Goal: Task Accomplishment & Management: Use online tool/utility

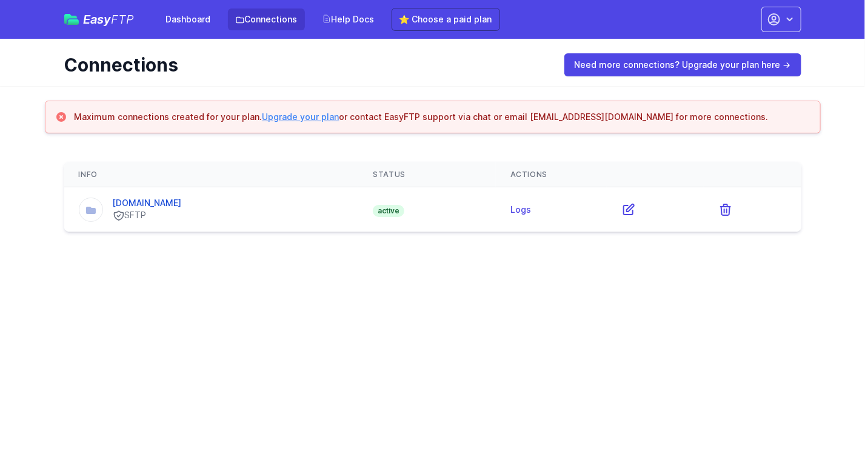
click at [472, 133] on main "Maximum connections created for your plan. Upgrade your plan or contact EasyFTP…" at bounding box center [432, 174] width 865 height 146
click at [444, 115] on h3 "Maximum connections created for your plan. Upgrade your plan or contact EasyFTP…" at bounding box center [422, 117] width 694 height 12
click at [256, 18] on link "Connections" at bounding box center [266, 19] width 77 height 22
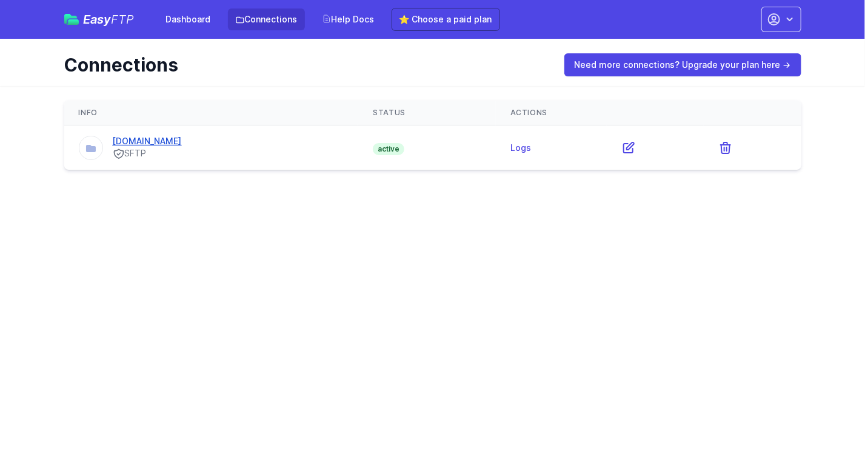
click at [165, 139] on link "[DOMAIN_NAME]" at bounding box center [147, 141] width 69 height 10
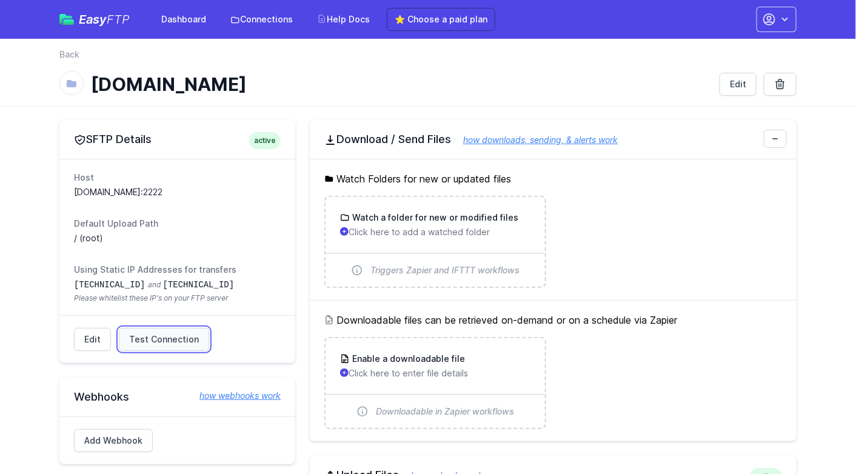
click at [161, 333] on span "Test Connection" at bounding box center [164, 339] width 70 height 12
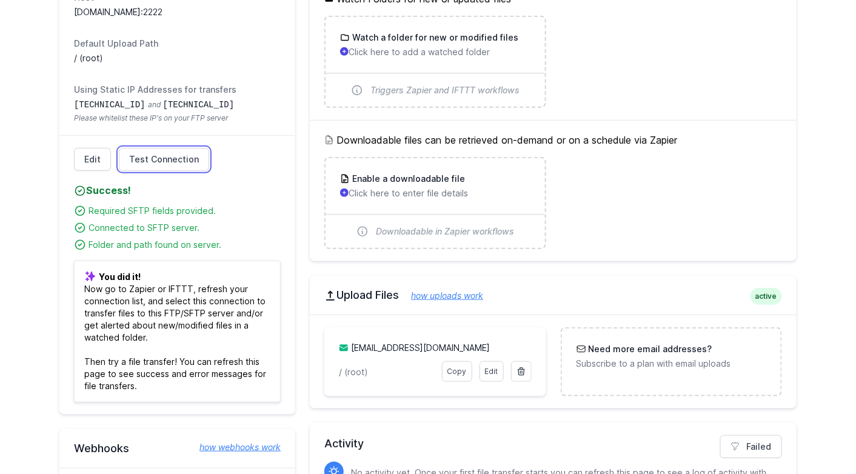
scroll to position [181, 0]
click at [143, 342] on p "You did it! Now go to Zapier or IFTTT, refresh your connection list, and select…" at bounding box center [177, 331] width 207 height 142
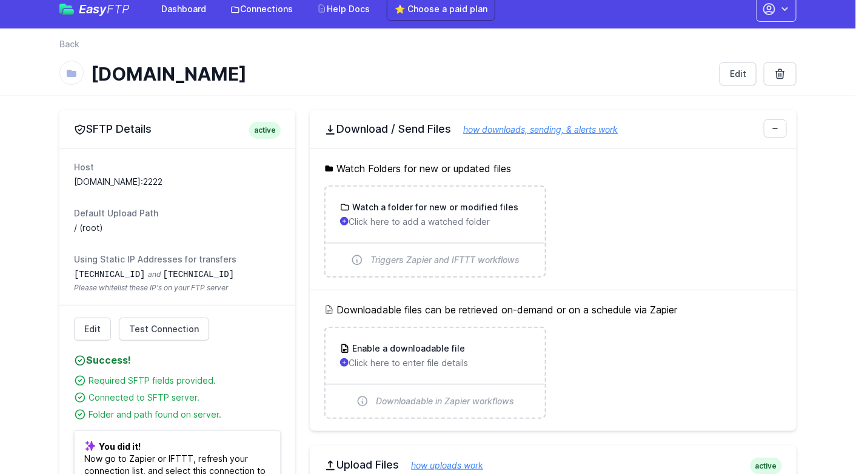
scroll to position [10, 0]
click at [390, 218] on p "Click here to add a watched folder" at bounding box center [435, 222] width 190 height 12
click at [172, 265] on div "Using Static IP Addresses for transfers [TECHNICAL_ID] and [TECHNICAL_ID] Pleas…" at bounding box center [177, 272] width 207 height 39
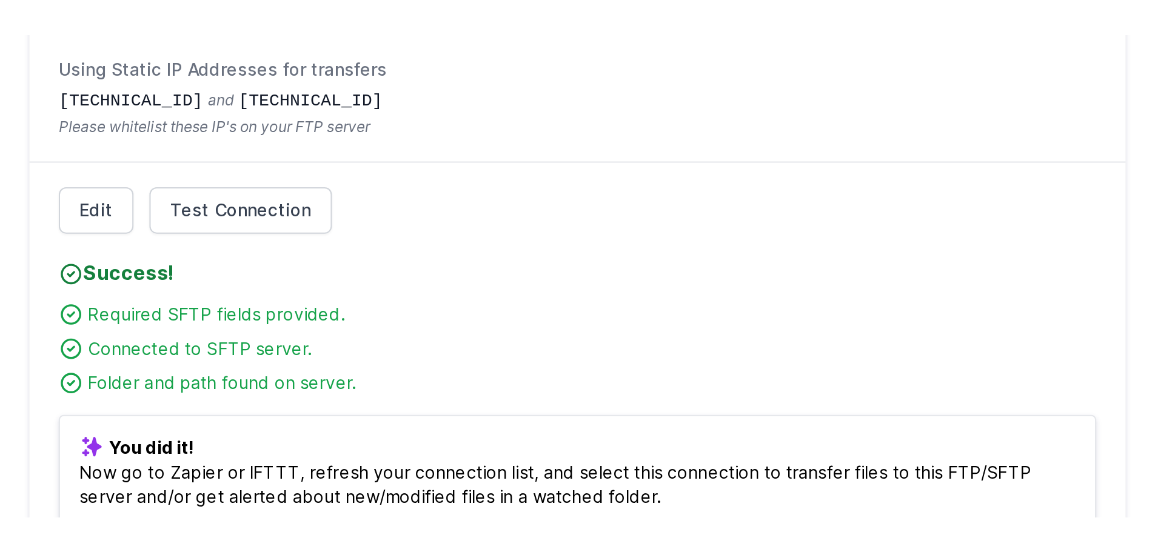
scroll to position [178, 0]
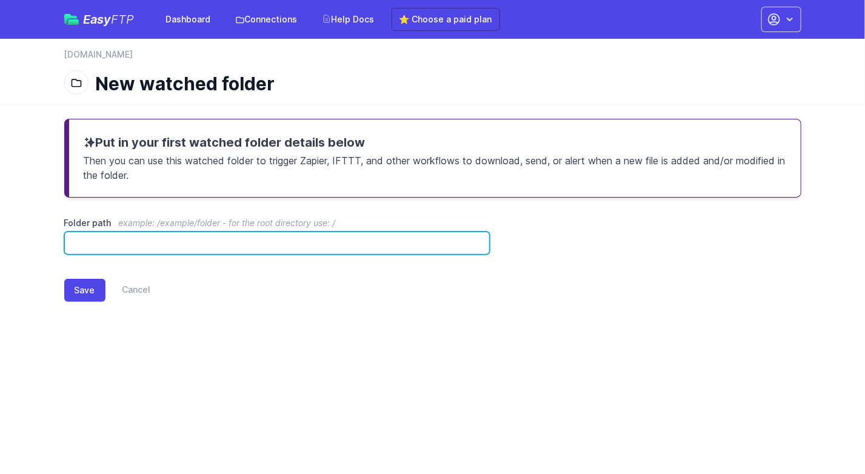
click at [190, 244] on input "Folder path example: /example/folder - for the root directory use: /" at bounding box center [277, 243] width 426 height 23
